Goal: Task Accomplishment & Management: Complete application form

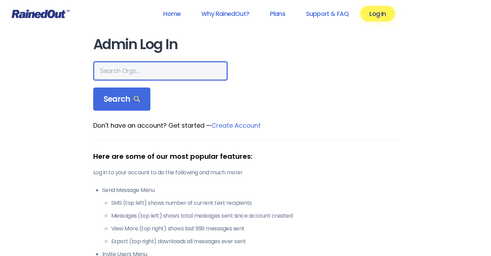
click at [127, 71] on input "text" at bounding box center [160, 70] width 134 height 19
type input "hfhs allegiance"
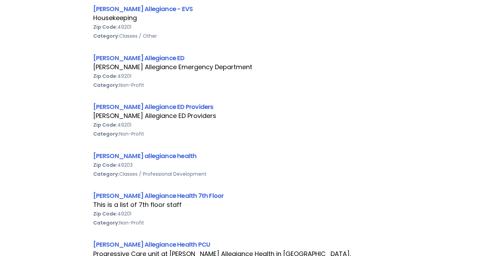
scroll to position [381, 0]
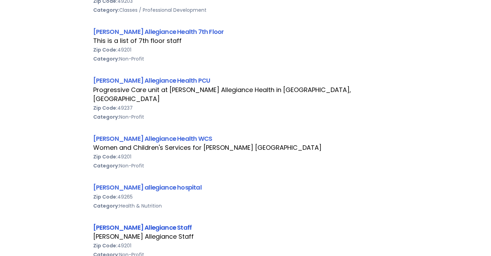
click at [141, 223] on link "[PERSON_NAME] Allegiance Staff" at bounding box center [142, 227] width 99 height 9
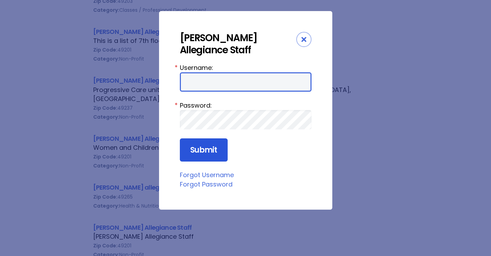
type input "HFAstaff"
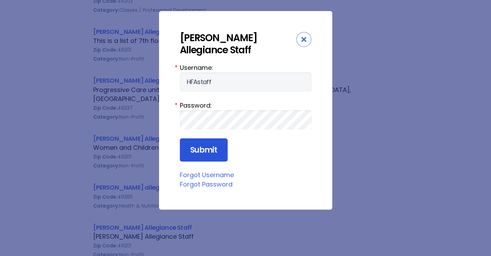
click at [205, 150] on input "Submit" at bounding box center [204, 151] width 48 height 24
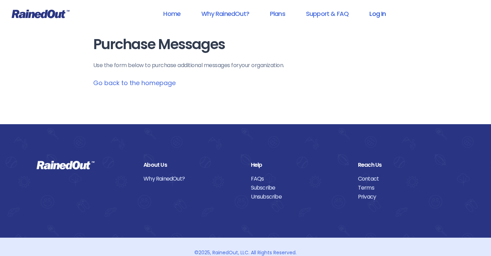
click at [370, 12] on link "Log In" at bounding box center [377, 14] width 34 height 16
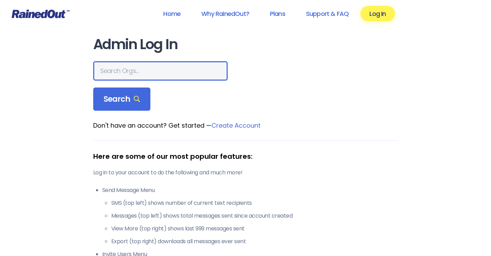
click at [153, 77] on input "text" at bounding box center [160, 70] width 134 height 19
type input "hfhs allegiance"
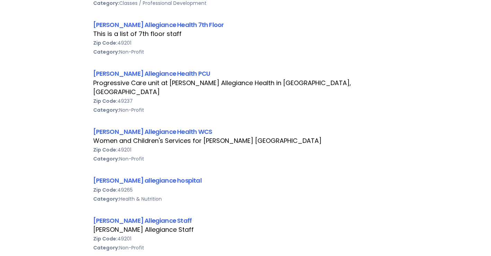
scroll to position [416, 0]
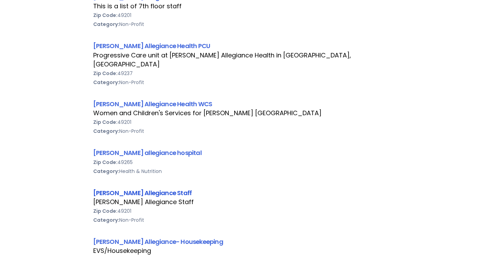
click at [149, 189] on link "[PERSON_NAME] Allegiance Staff" at bounding box center [142, 193] width 99 height 9
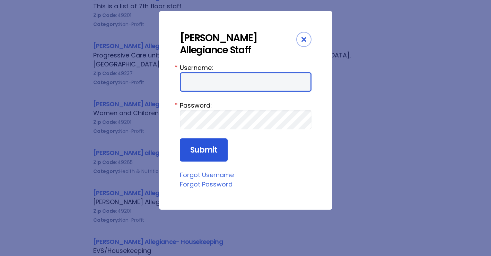
type input "HFAstaff"
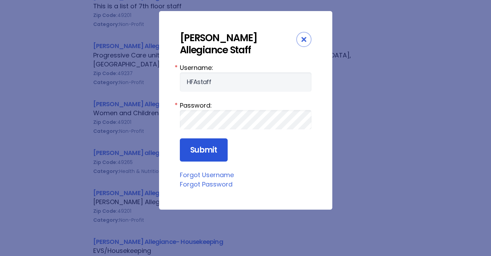
click at [201, 156] on input "Submit" at bounding box center [204, 151] width 48 height 24
click at [199, 150] on input "Submit" at bounding box center [204, 151] width 48 height 24
click at [176, 147] on div "Henry Ford Allegiance Staff Username: HFAstaff * Password: * Submit Forgot User…" at bounding box center [245, 110] width 173 height 199
